Goal: Information Seeking & Learning: Learn about a topic

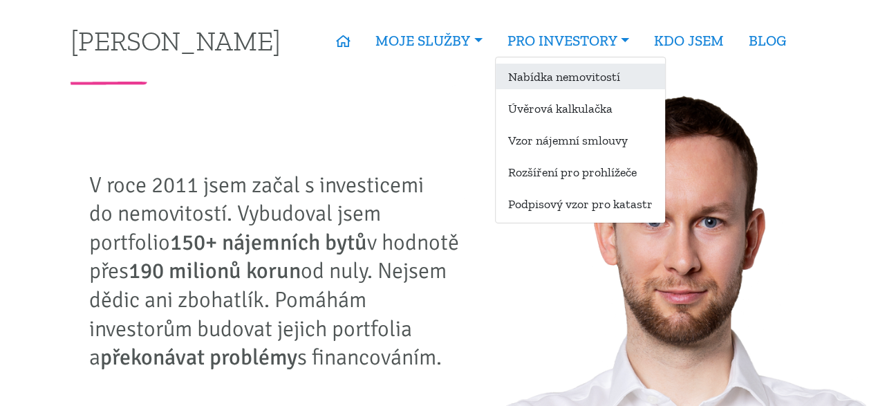
click at [541, 71] on link "Nabídka nemovitostí" at bounding box center [580, 77] width 169 height 26
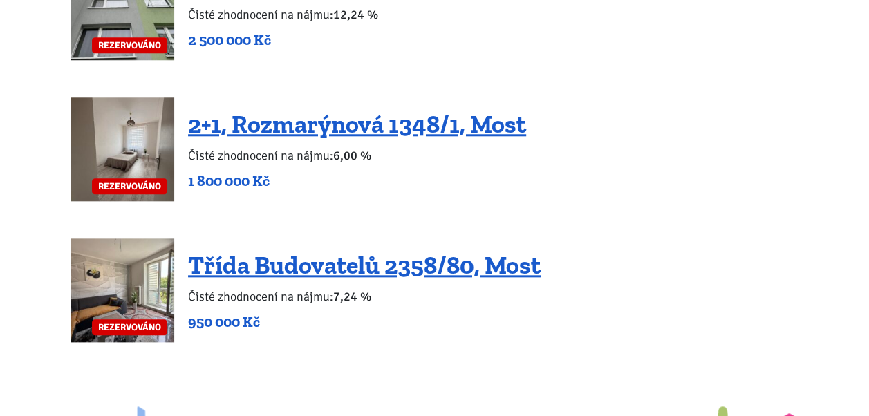
scroll to position [3263, 0]
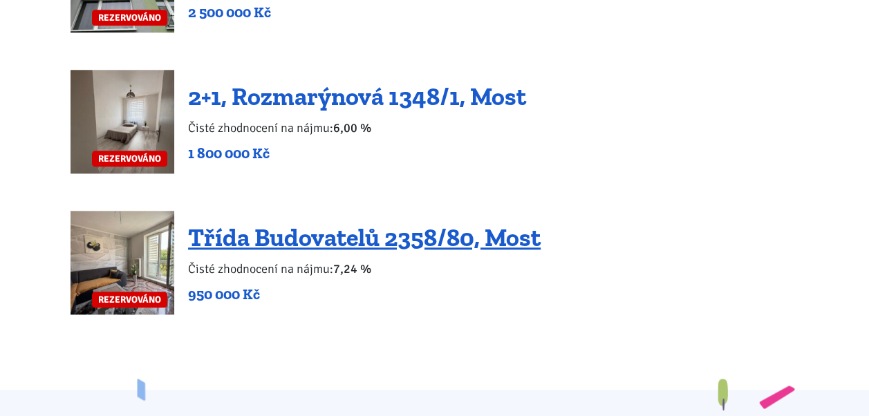
click at [460, 82] on link "2+1, Rozmarýnová 1348/1, Most" at bounding box center [357, 97] width 338 height 30
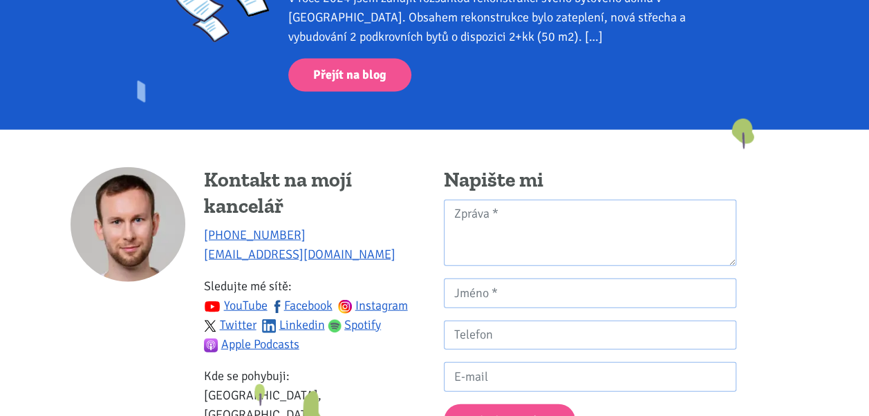
scroll to position [1493, 0]
